Goal: Task Accomplishment & Management: Manage account settings

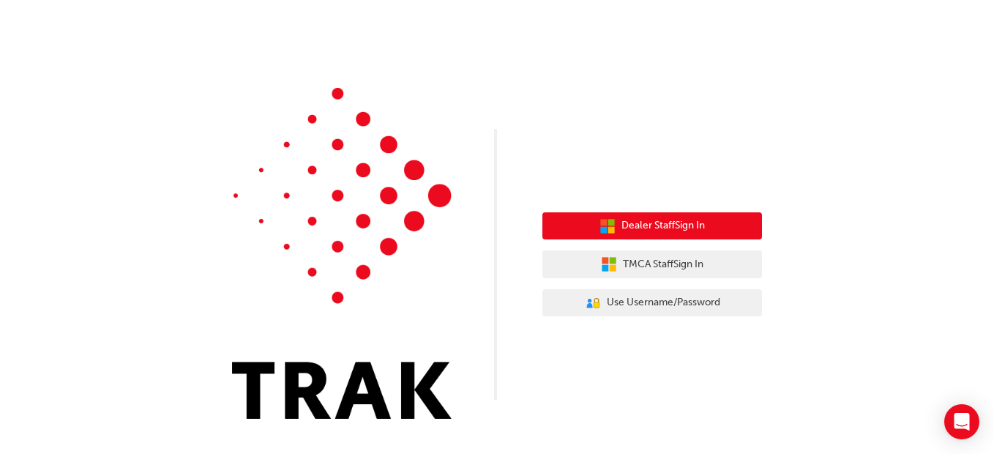
click at [683, 233] on span "Dealer Staff Sign In" at bounding box center [662, 225] width 83 height 17
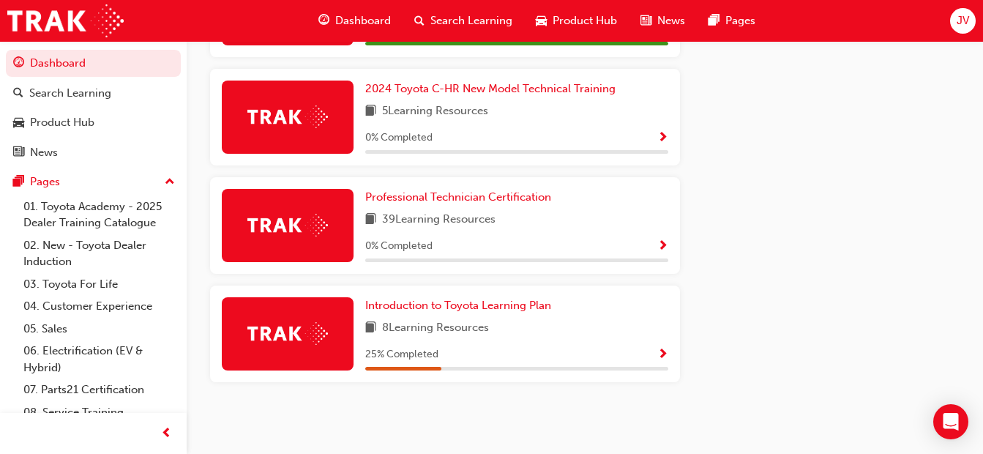
scroll to position [772, 0]
click at [966, 21] on span "JV" at bounding box center [962, 20] width 12 height 17
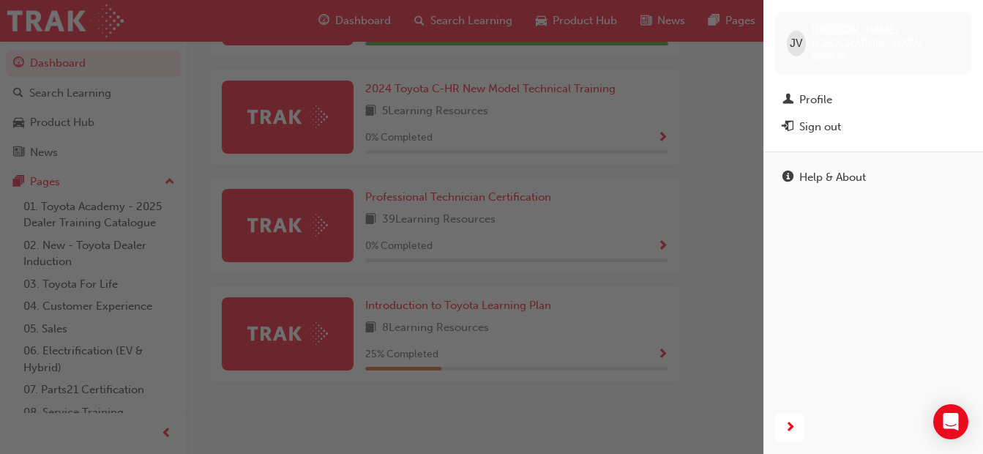
click at [825, 121] on button "Sign out" at bounding box center [873, 126] width 196 height 27
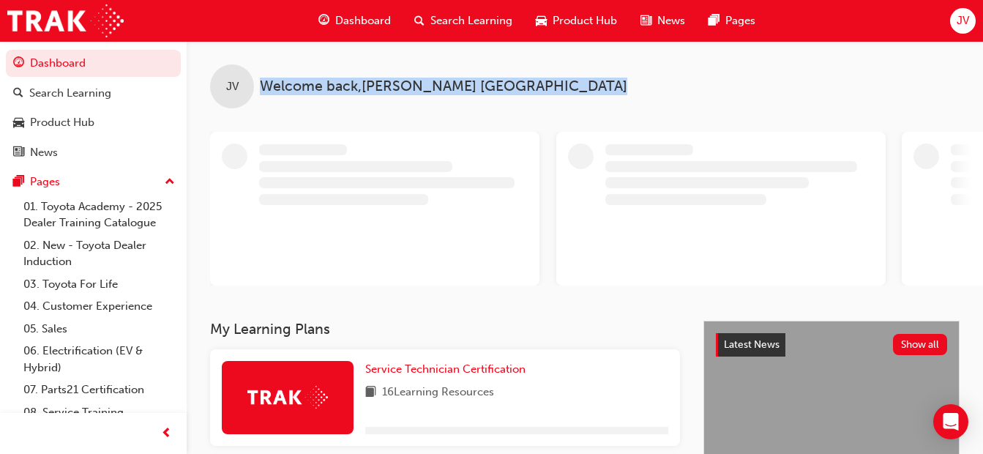
drag, startPoint x: 0, startPoint y: 0, endPoint x: 258, endPoint y: -31, distance: 259.4
click at [258, 0] on html "Your version of Internet Explorer is outdated and not supported. Please upgrade…" at bounding box center [491, 227] width 983 height 454
